Goal: Task Accomplishment & Management: Manage account settings

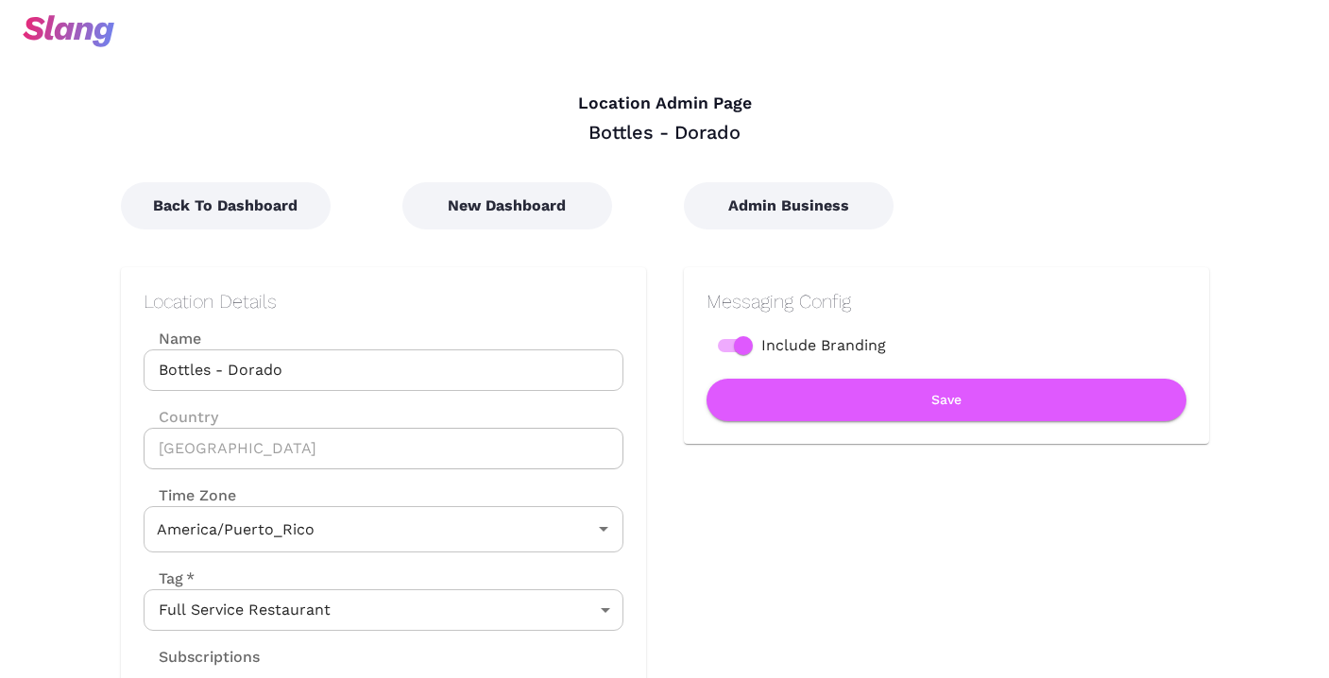
type input "[US_STATE]"
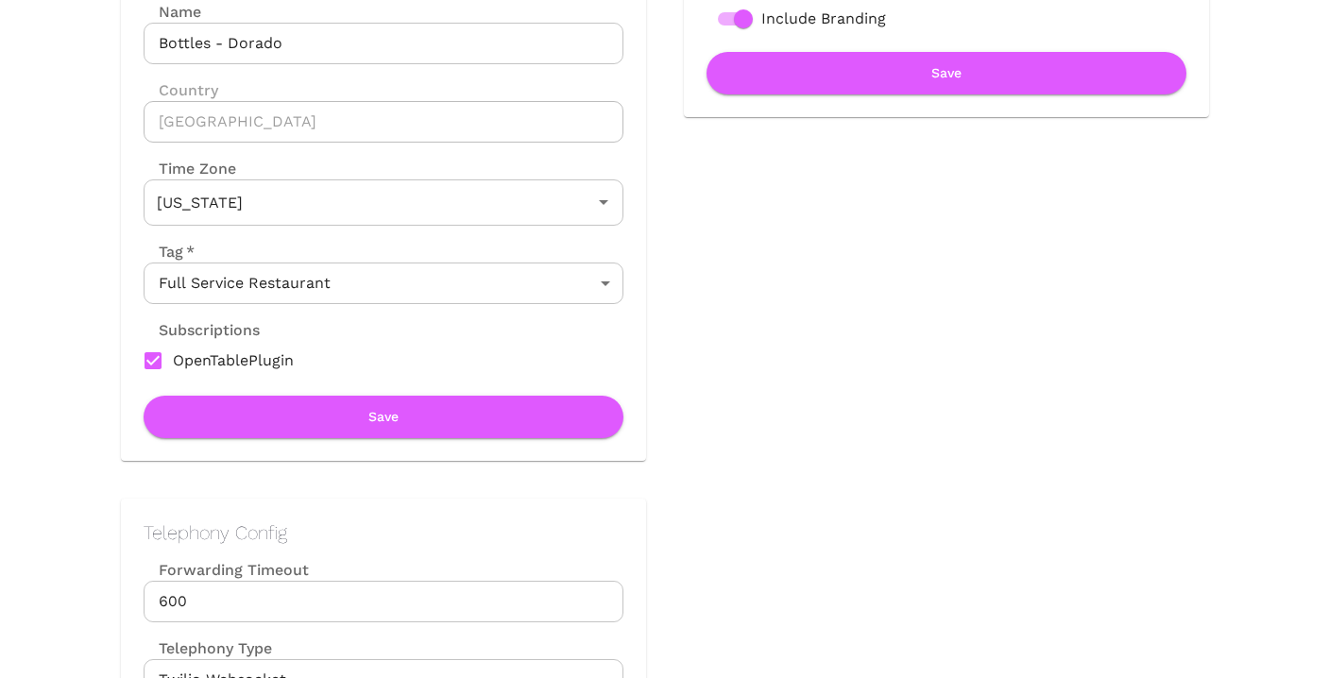
scroll to position [368, 0]
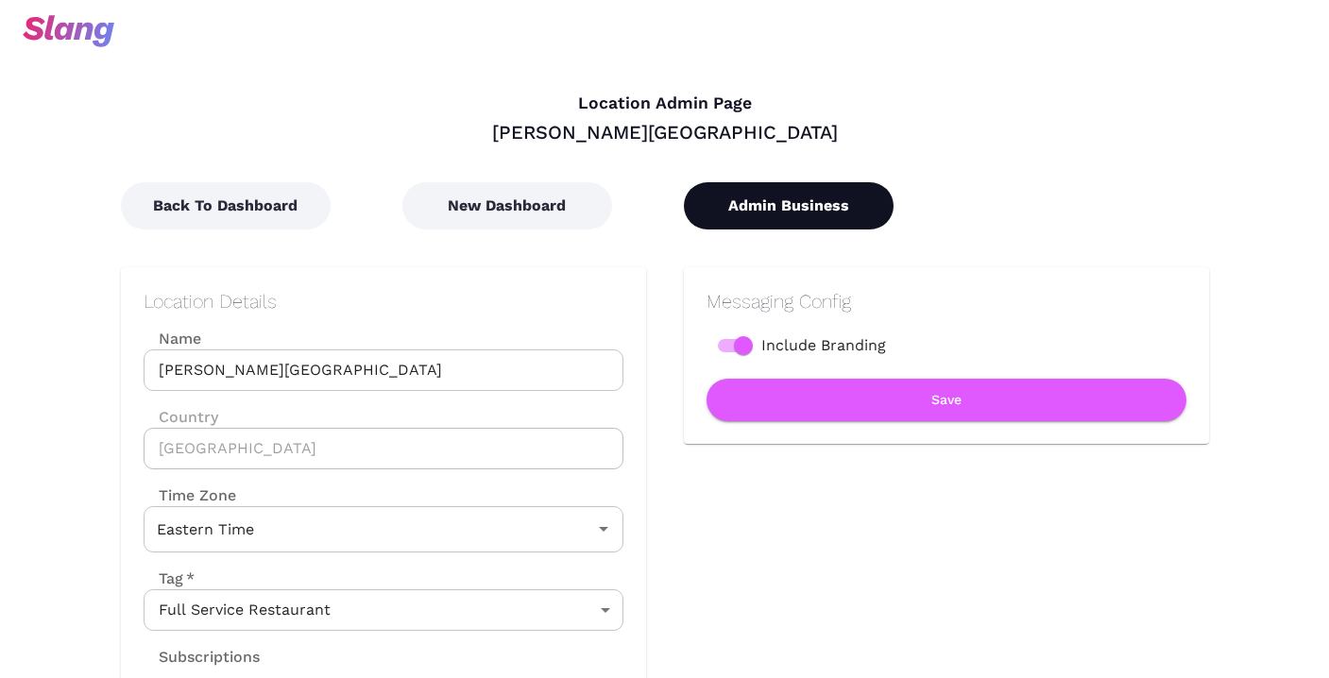
click at [743, 193] on button "Admin Business" at bounding box center [789, 205] width 210 height 47
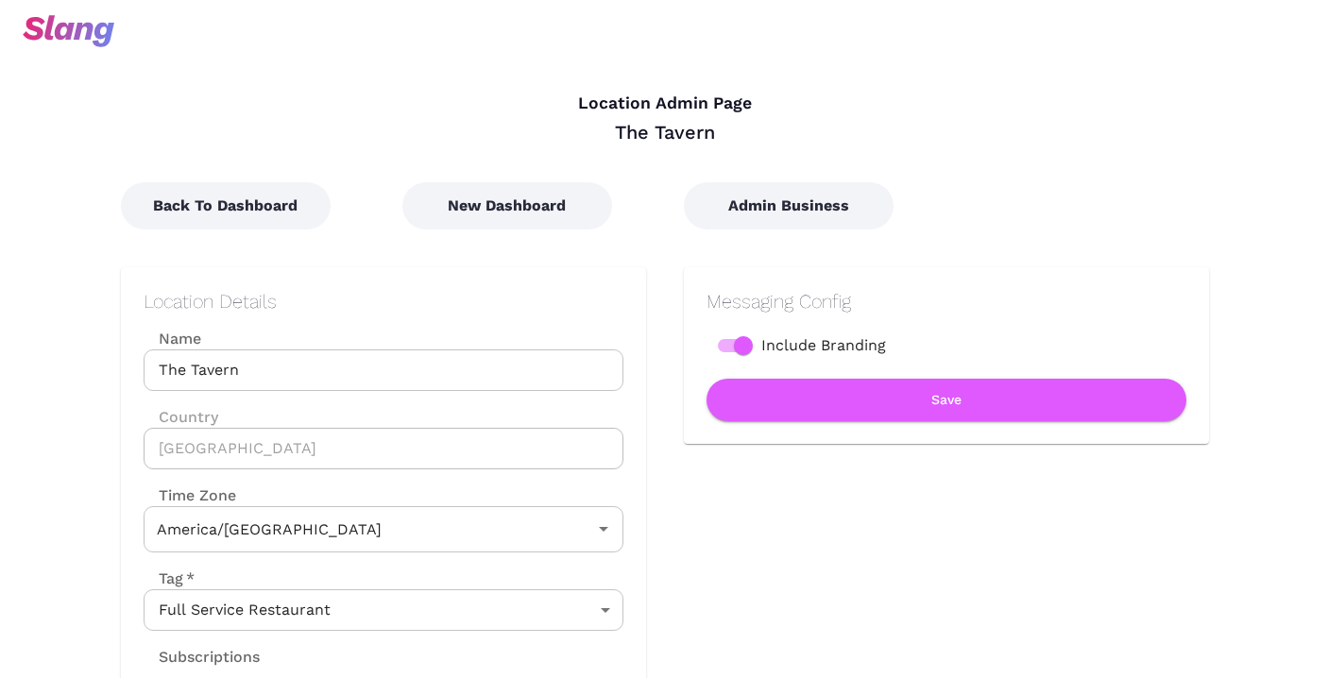
type input "Central Time"
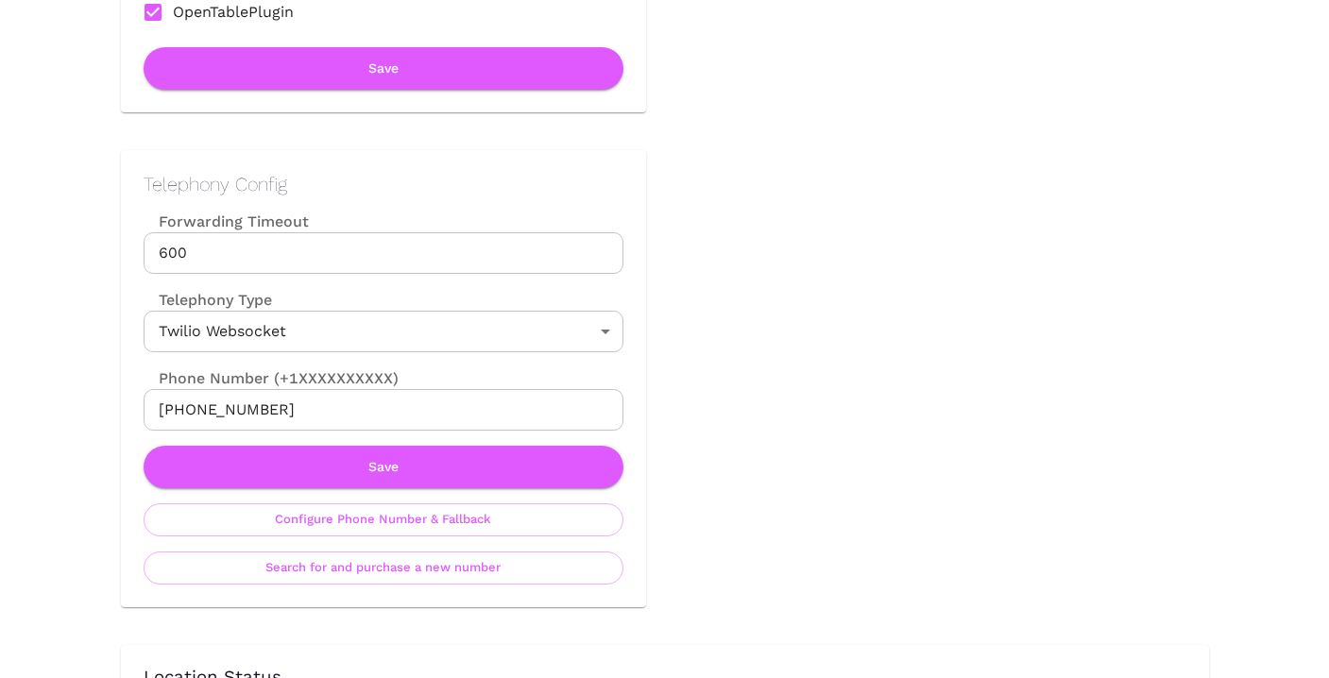
scroll to position [785, 0]
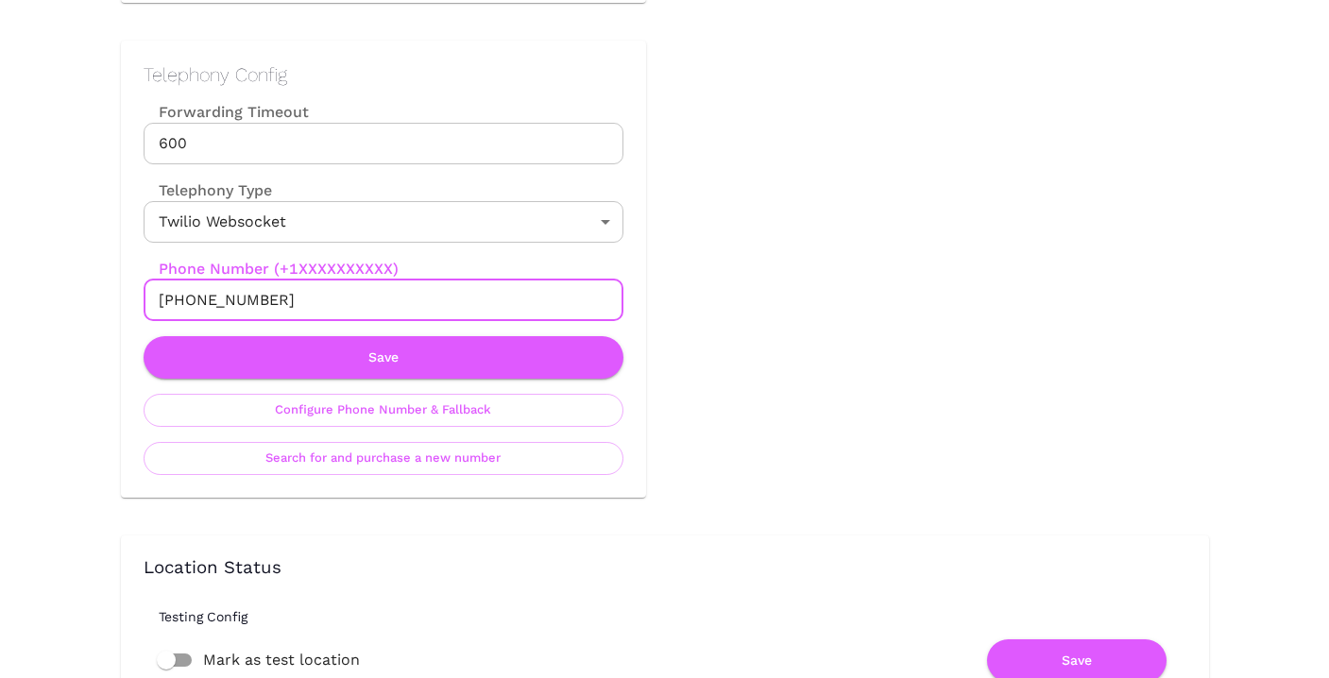
drag, startPoint x: 282, startPoint y: 305, endPoint x: 177, endPoint y: 301, distance: 105.9
click at [177, 301] on input "+19183984390" at bounding box center [384, 301] width 480 height 42
